Goal: Task Accomplishment & Management: Manage account settings

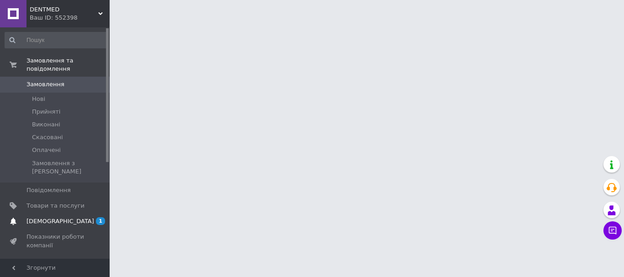
click at [57, 217] on span "[DEMOGRAPHIC_DATA]" at bounding box center [60, 221] width 68 height 8
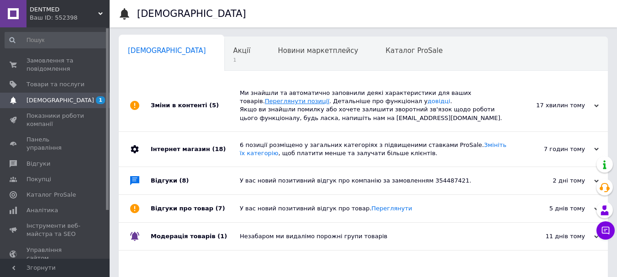
click at [329, 98] on link "Переглянути позиції" at bounding box center [297, 101] width 64 height 7
